Goal: Task Accomplishment & Management: Manage account settings

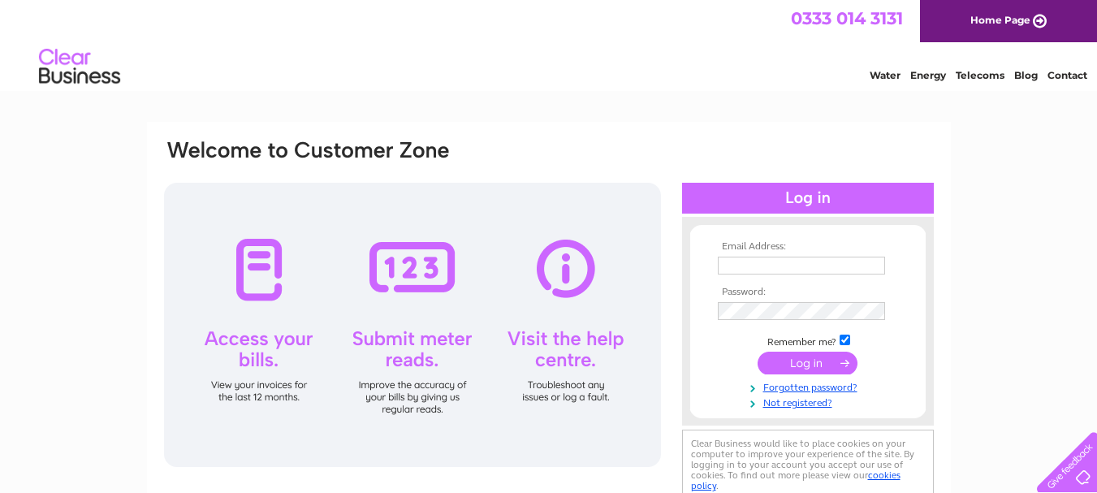
type input "alansdaviesjoiner@gmail.com"
click at [806, 365] on input "submit" at bounding box center [808, 363] width 100 height 23
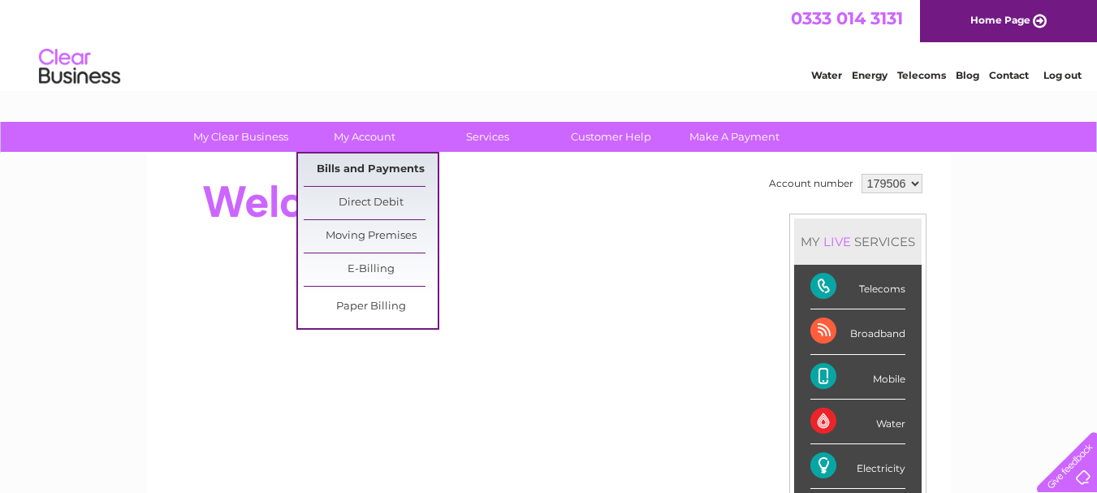
click at [337, 171] on link "Bills and Payments" at bounding box center [371, 169] width 134 height 32
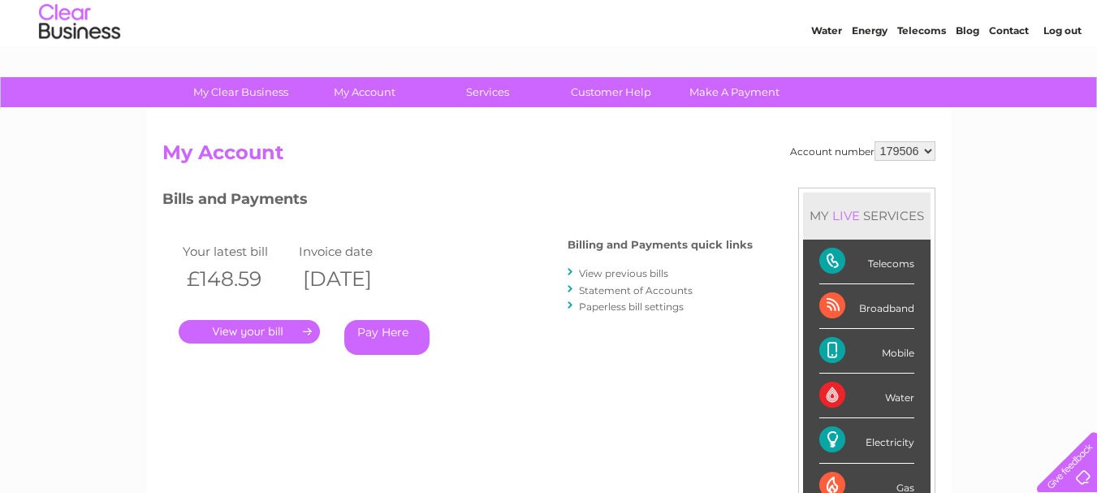
scroll to position [244, 0]
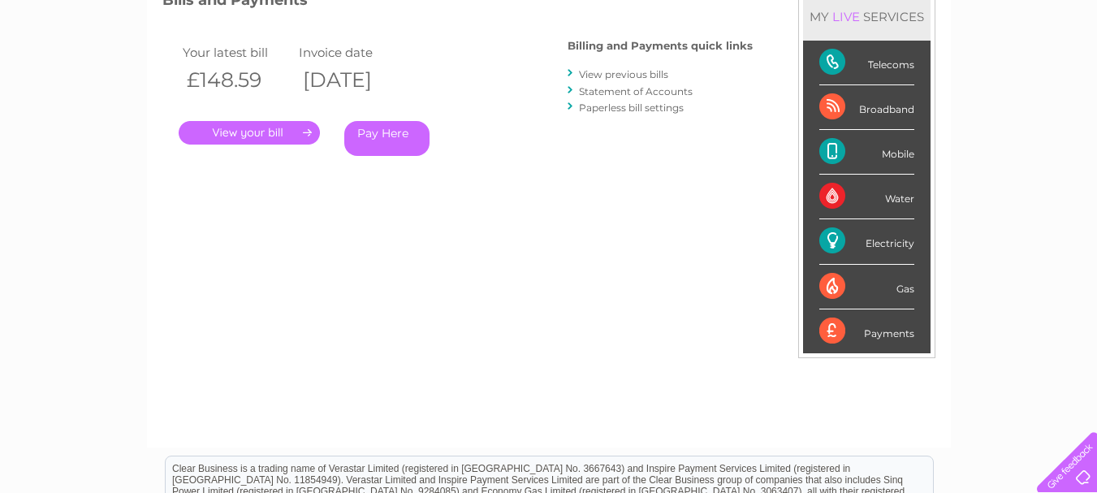
click at [227, 132] on link "." at bounding box center [249, 133] width 141 height 24
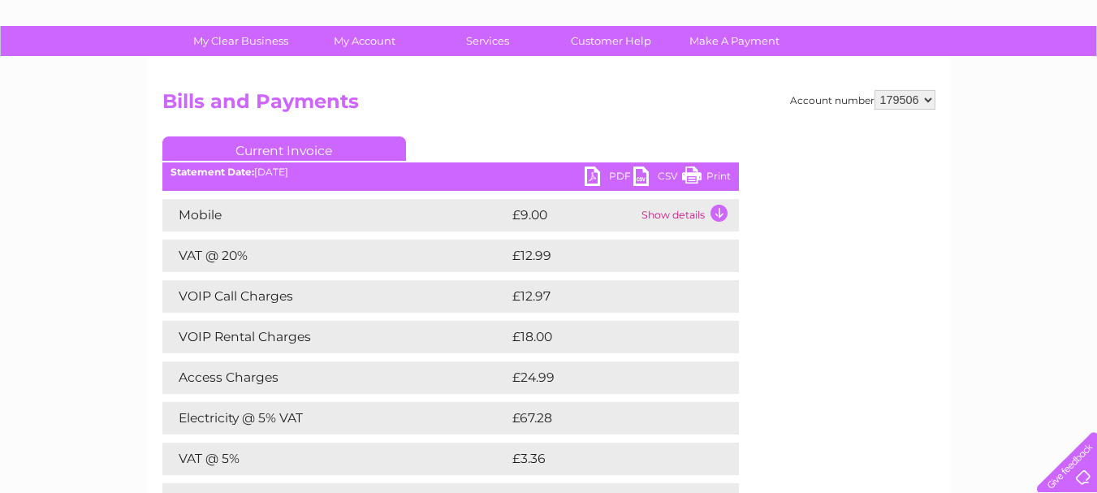
scroll to position [48, 0]
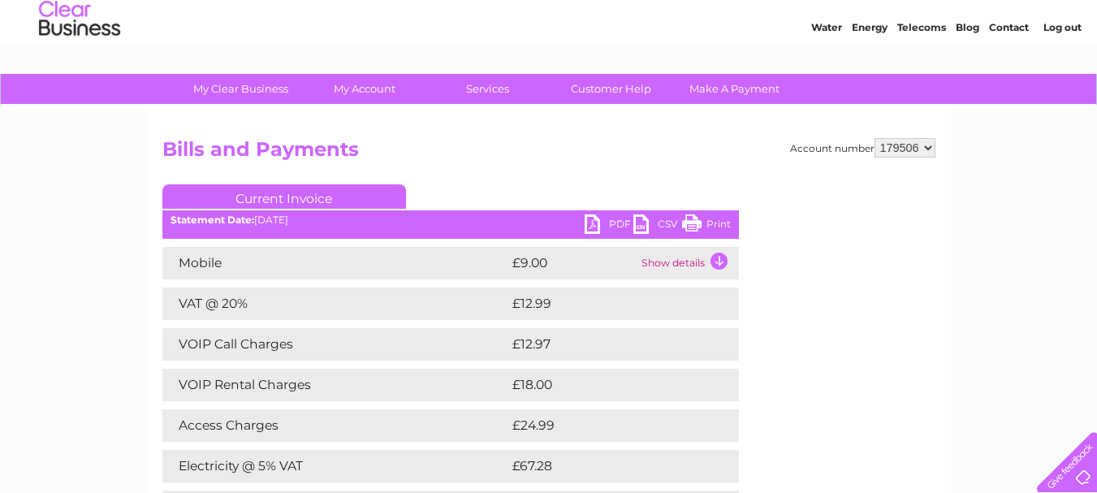
click at [695, 262] on td "Show details" at bounding box center [688, 263] width 102 height 32
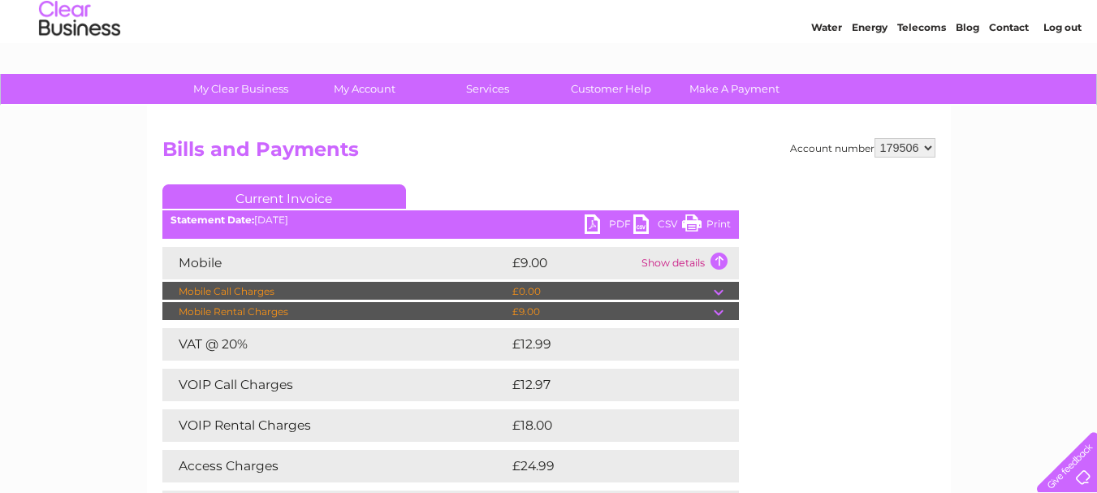
click at [616, 223] on link "PDF" at bounding box center [609, 226] width 49 height 24
